Goal: Transaction & Acquisition: Purchase product/service

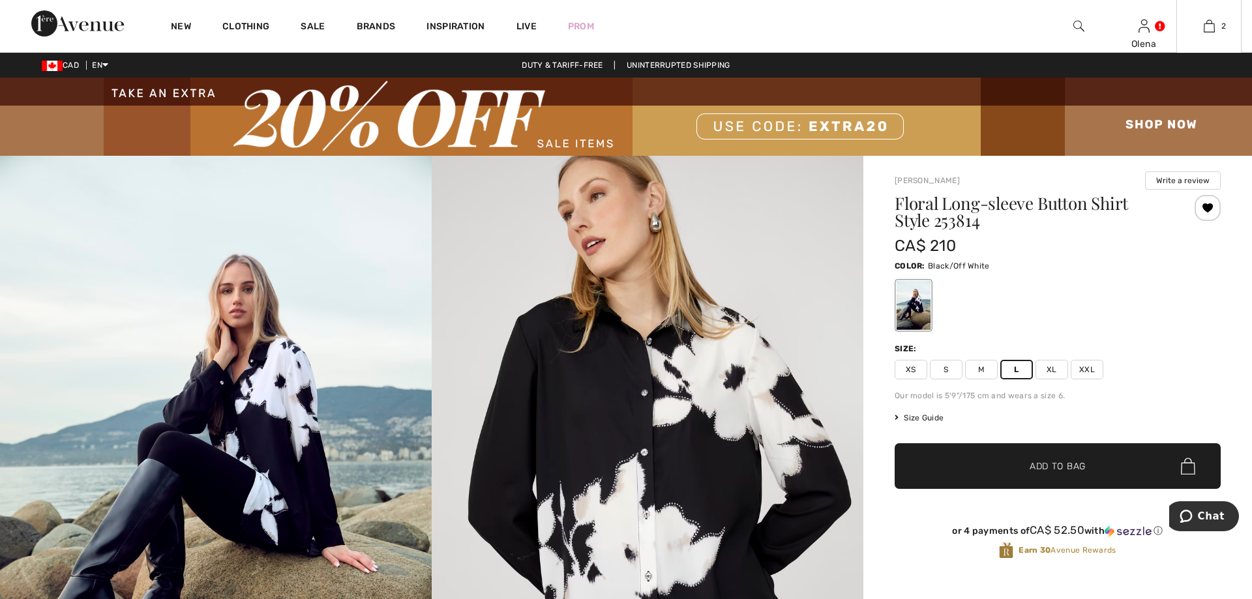
scroll to position [52, 0]
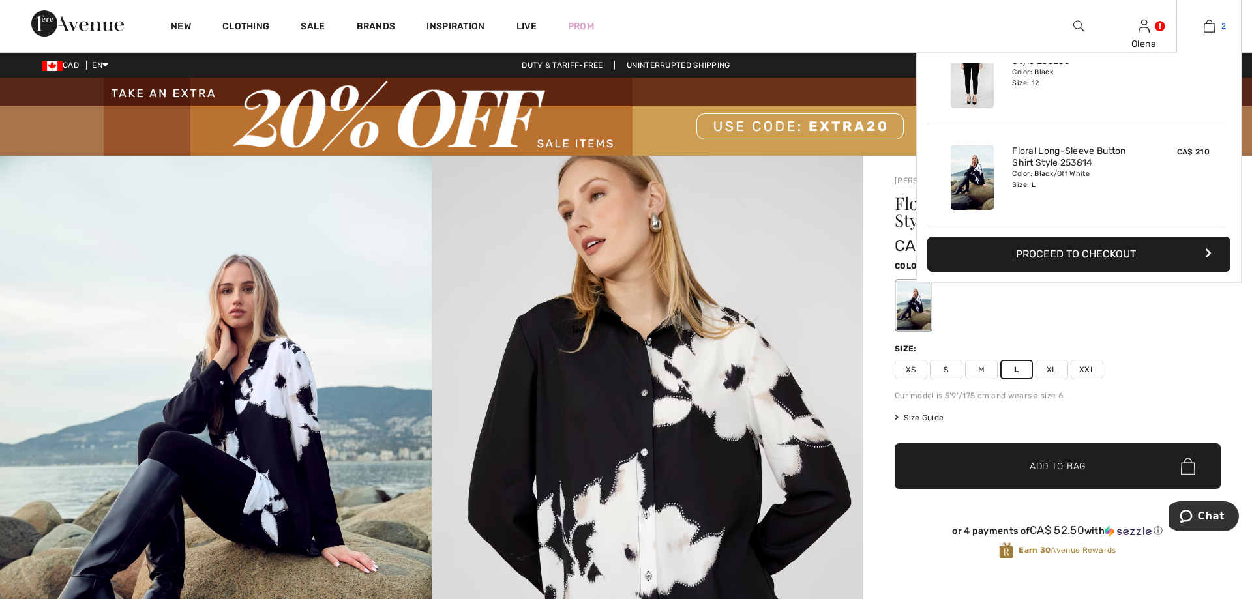
click at [1217, 32] on link "2" at bounding box center [1209, 26] width 64 height 16
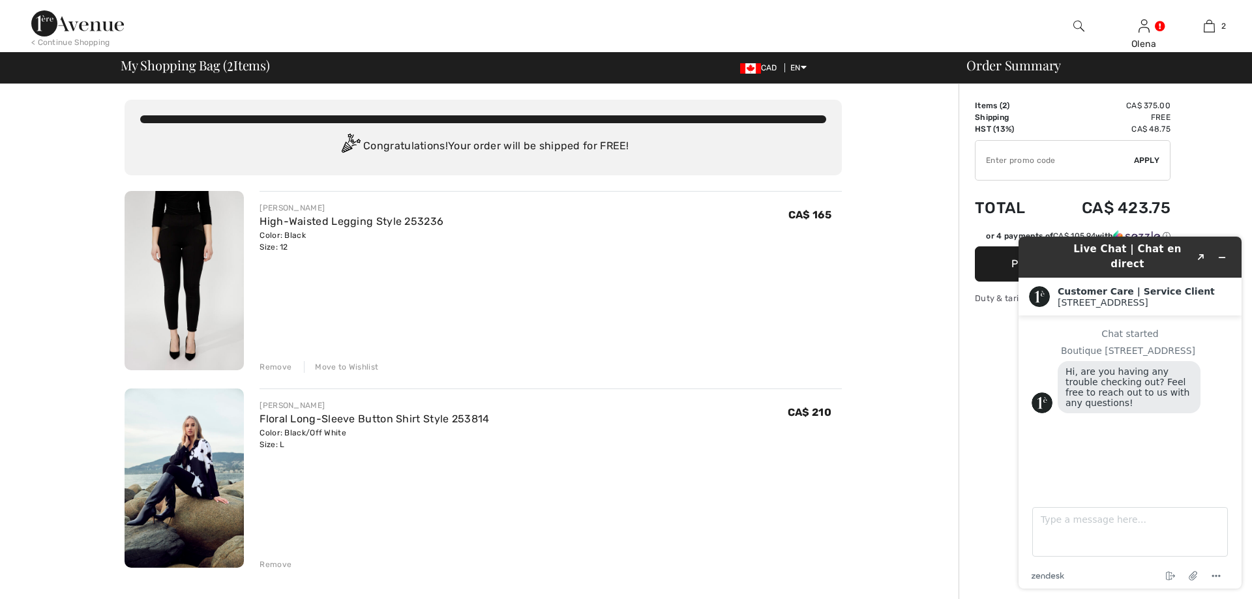
click at [1223, 253] on icon "Minimize widget" at bounding box center [1221, 257] width 9 height 9
